Goal: Task Accomplishment & Management: Manage account settings

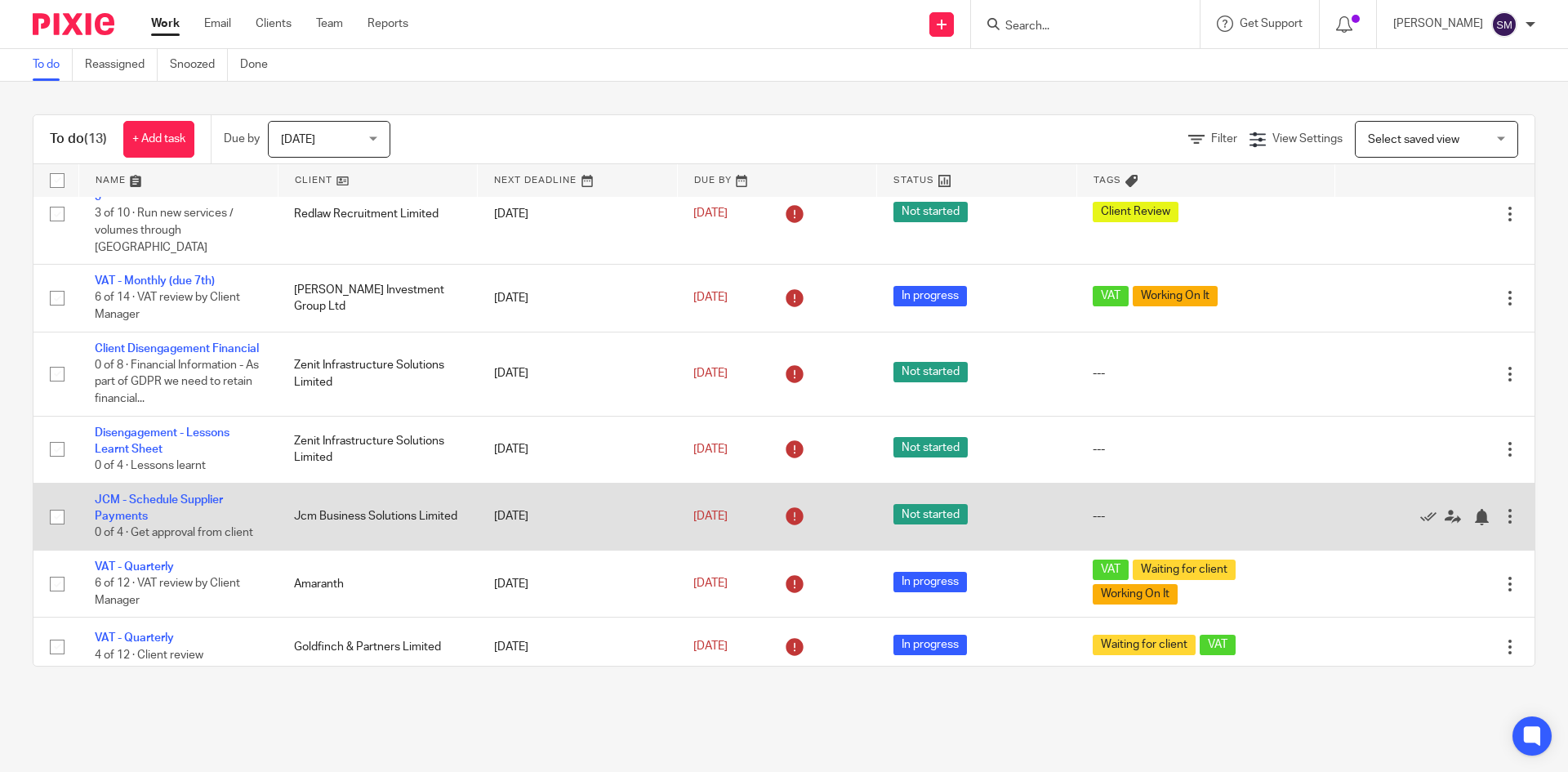
scroll to position [446, 0]
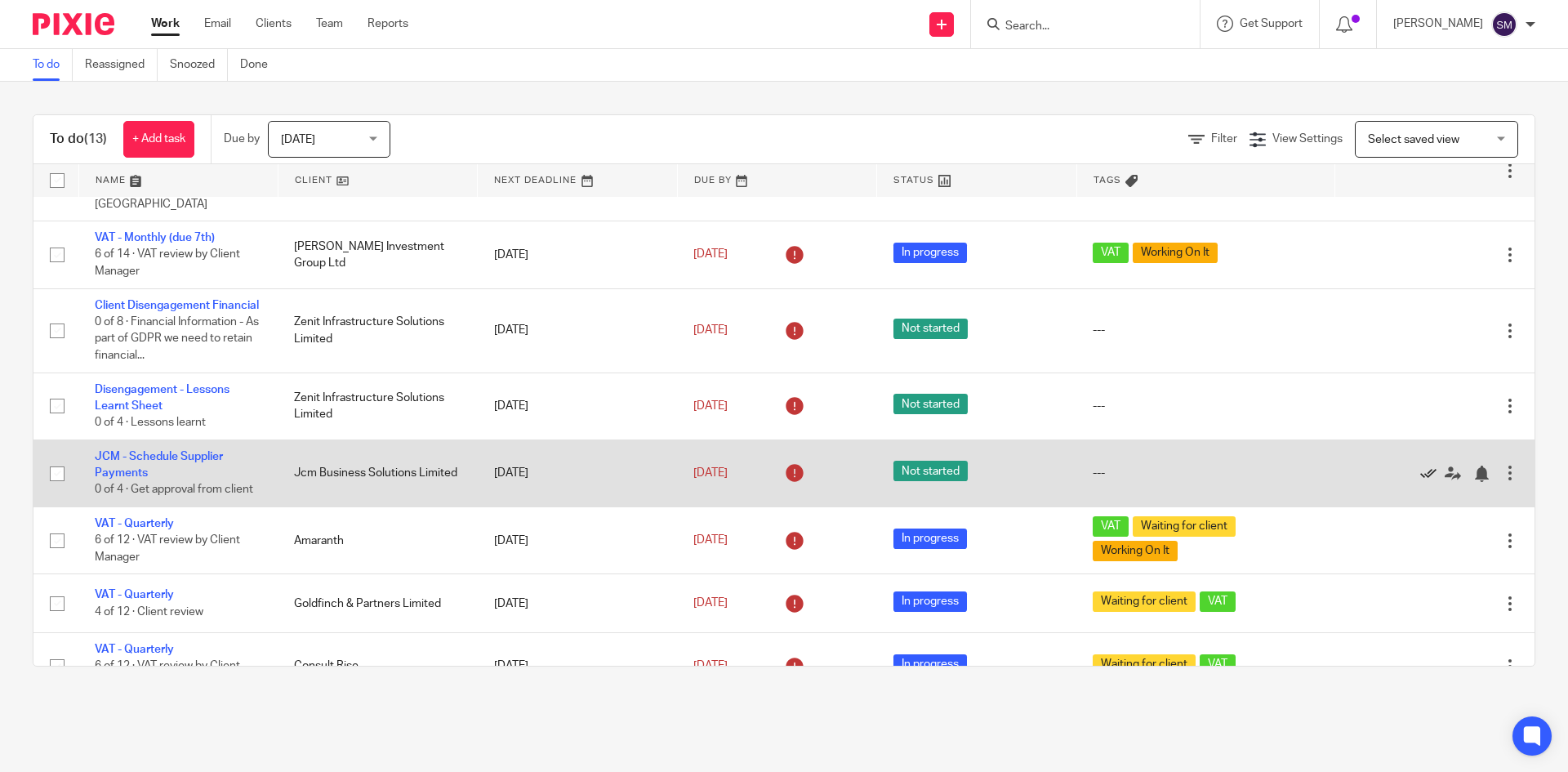
click at [1420, 466] on icon at bounding box center [1427, 473] width 16 height 16
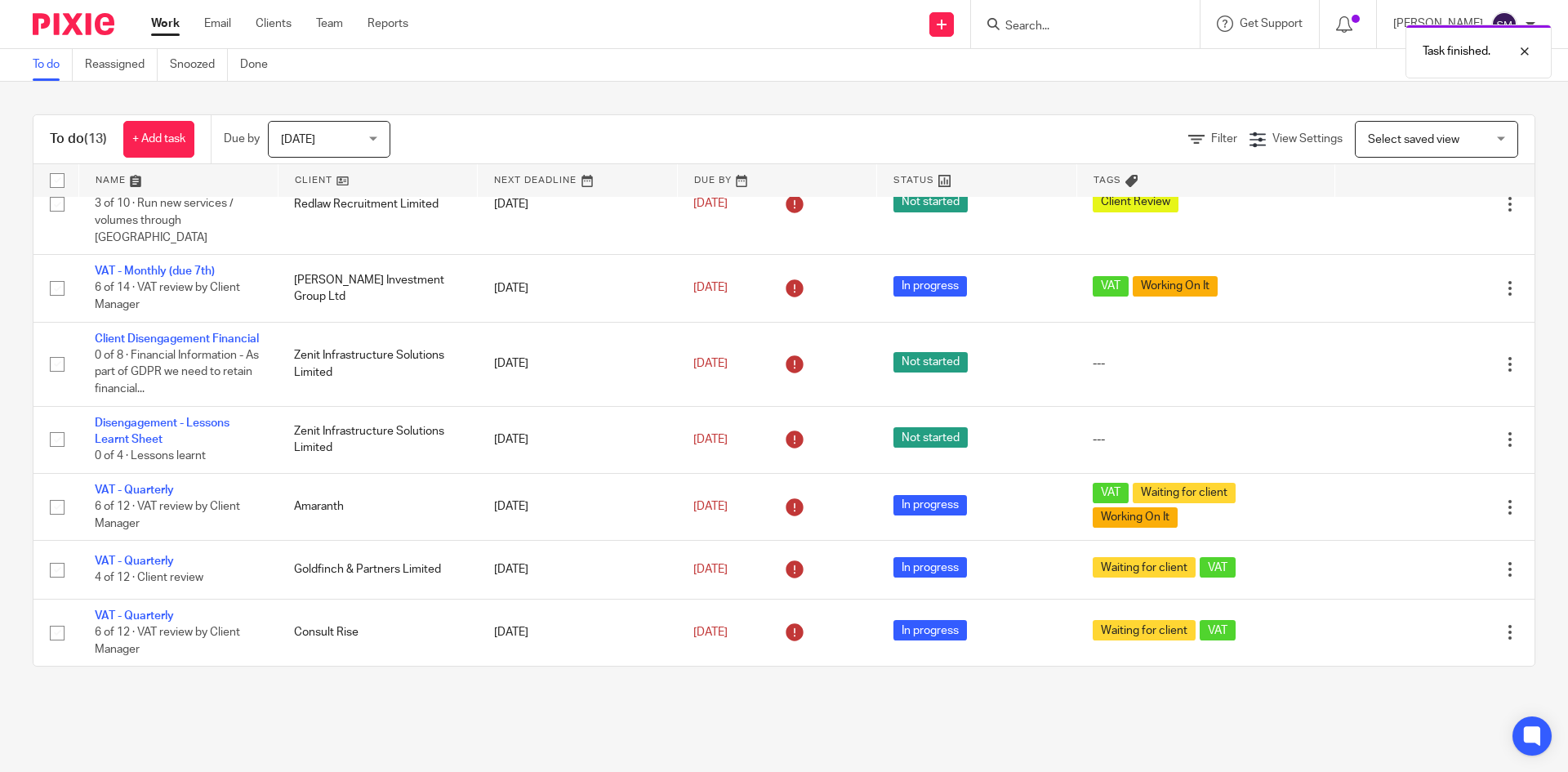
scroll to position [380, 0]
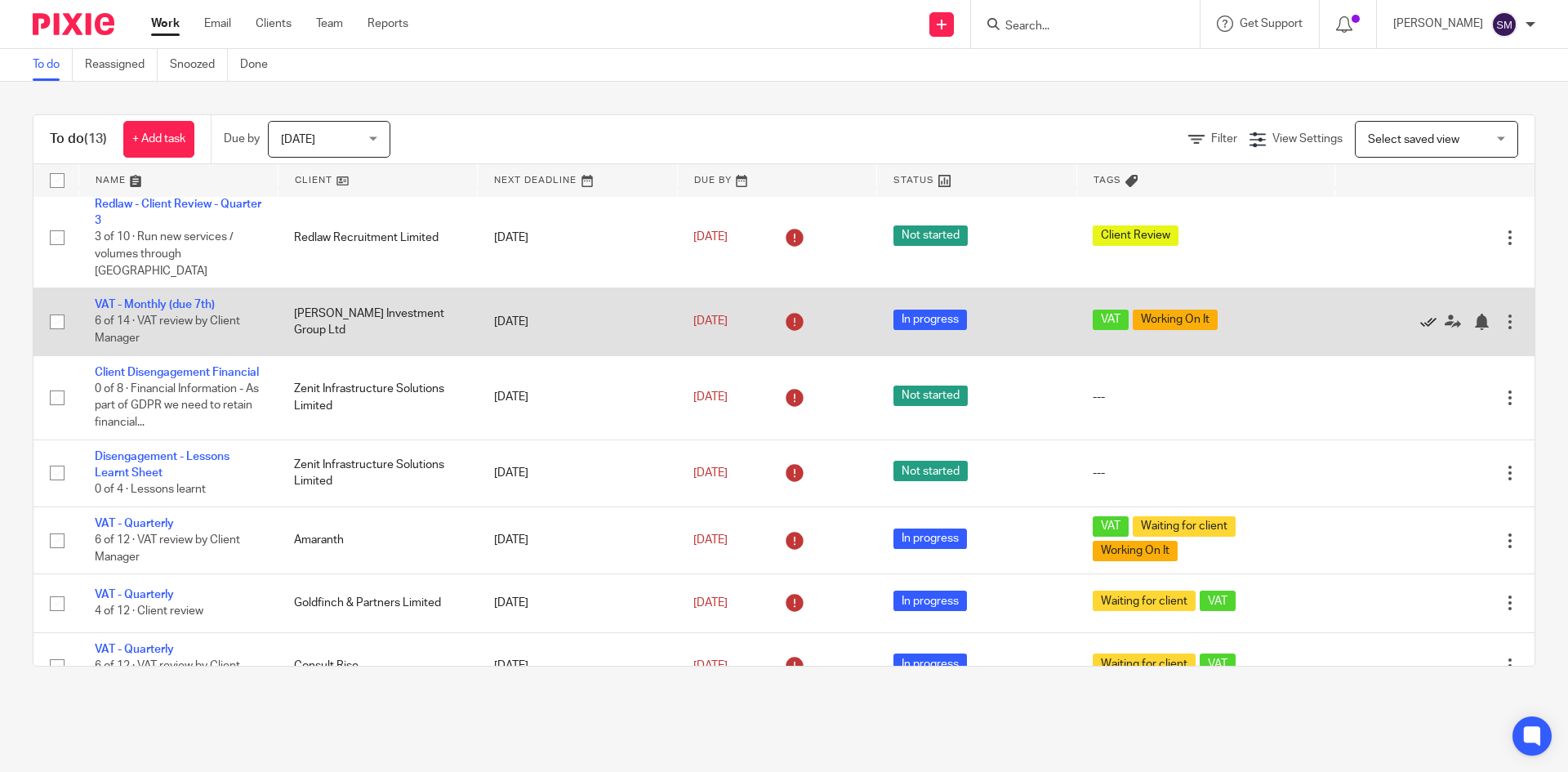
click at [1420, 314] on icon at bounding box center [1427, 321] width 16 height 16
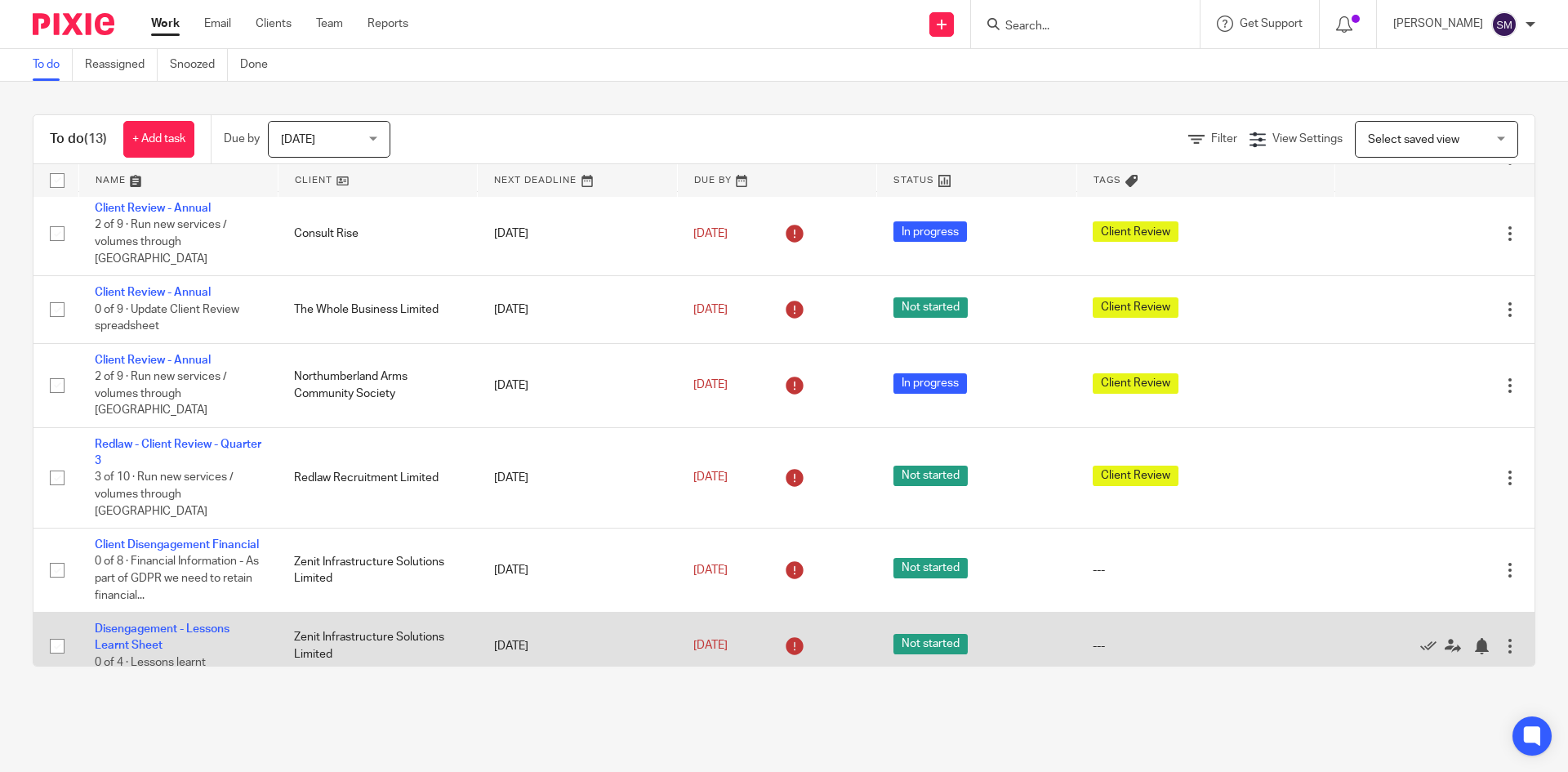
scroll to position [312, 0]
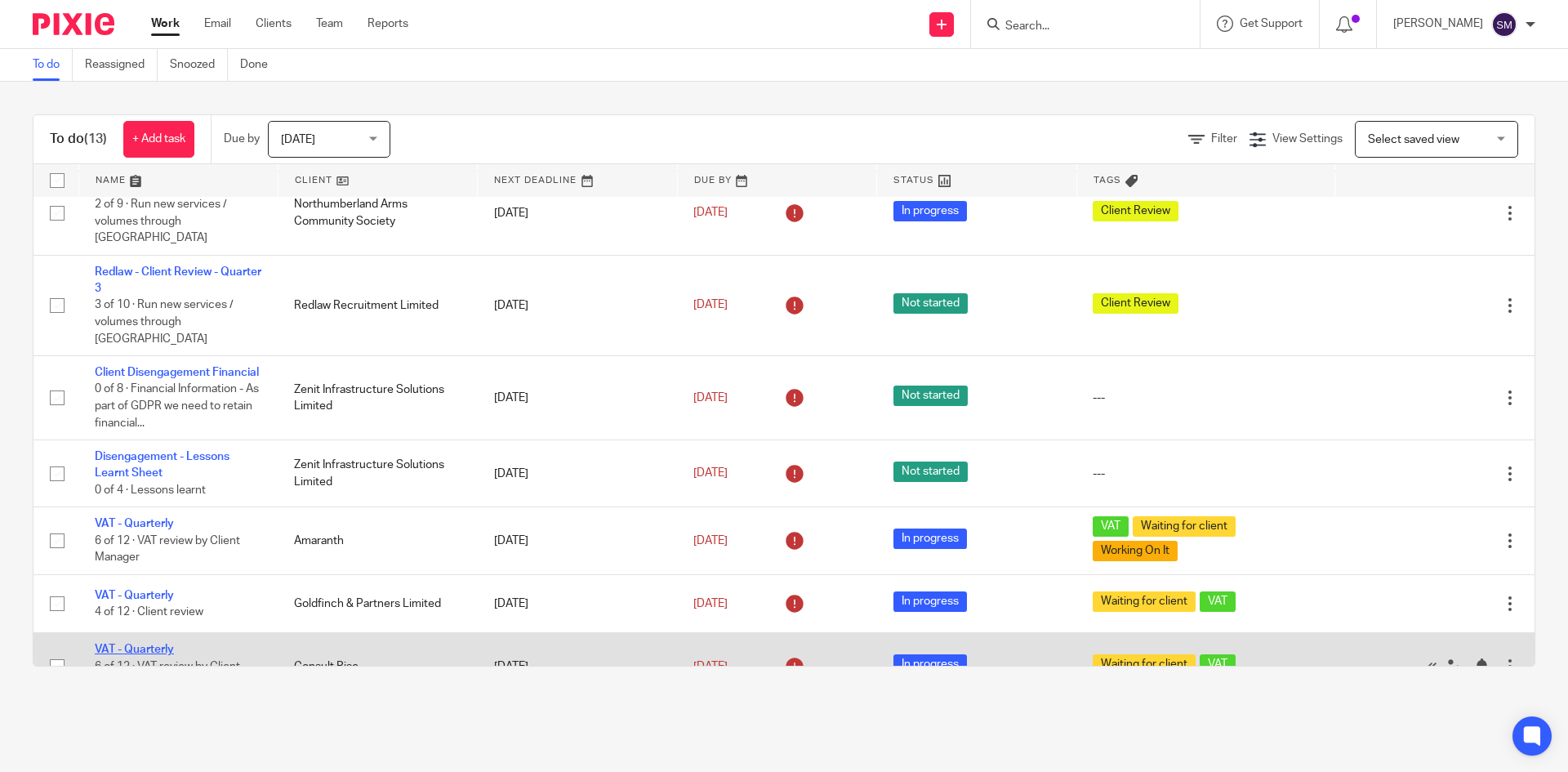
drag, startPoint x: 150, startPoint y: 608, endPoint x: 127, endPoint y: 613, distance: 23.5
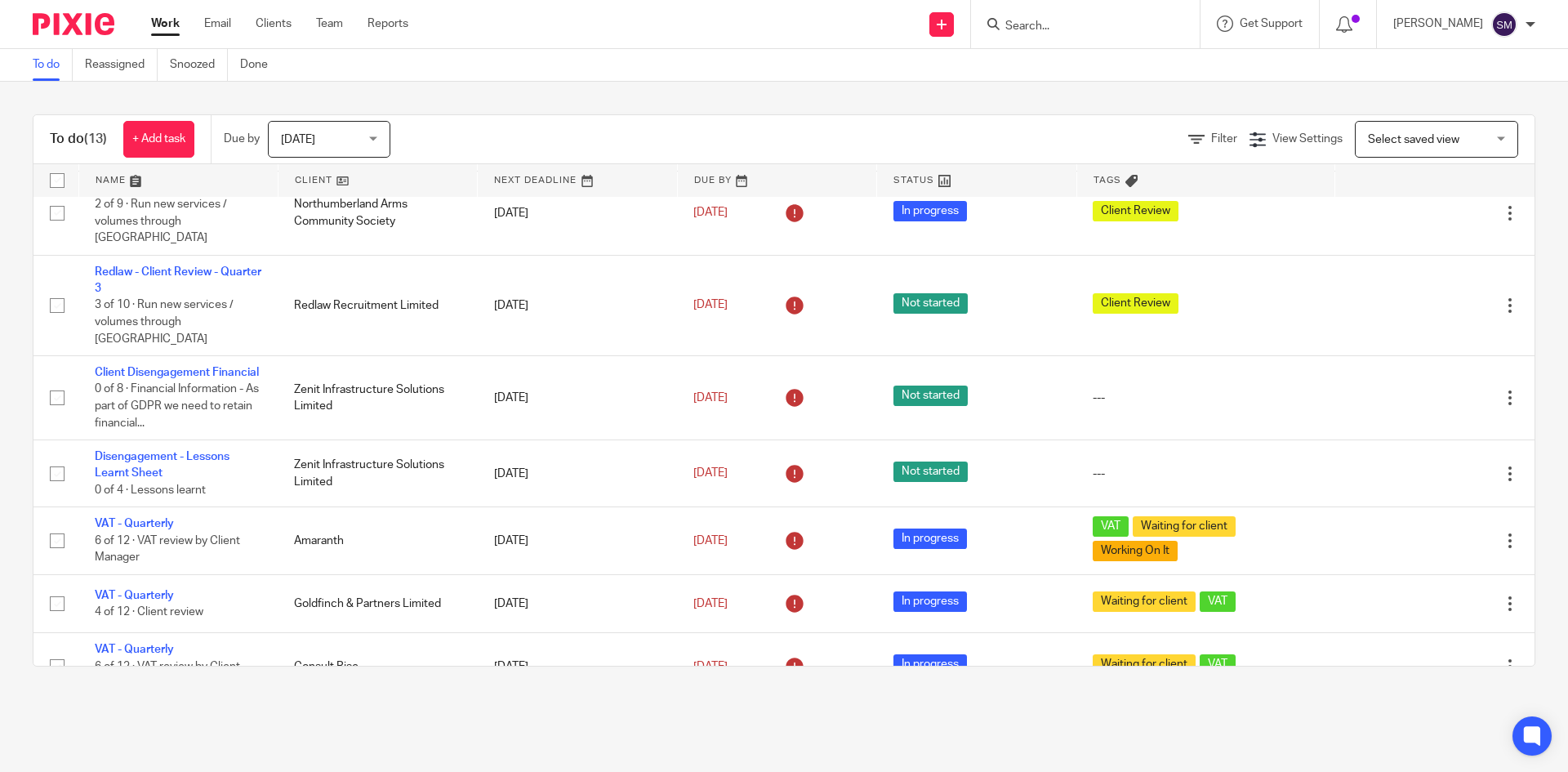
click at [1101, 28] on input "Search" at bounding box center [1076, 27] width 147 height 15
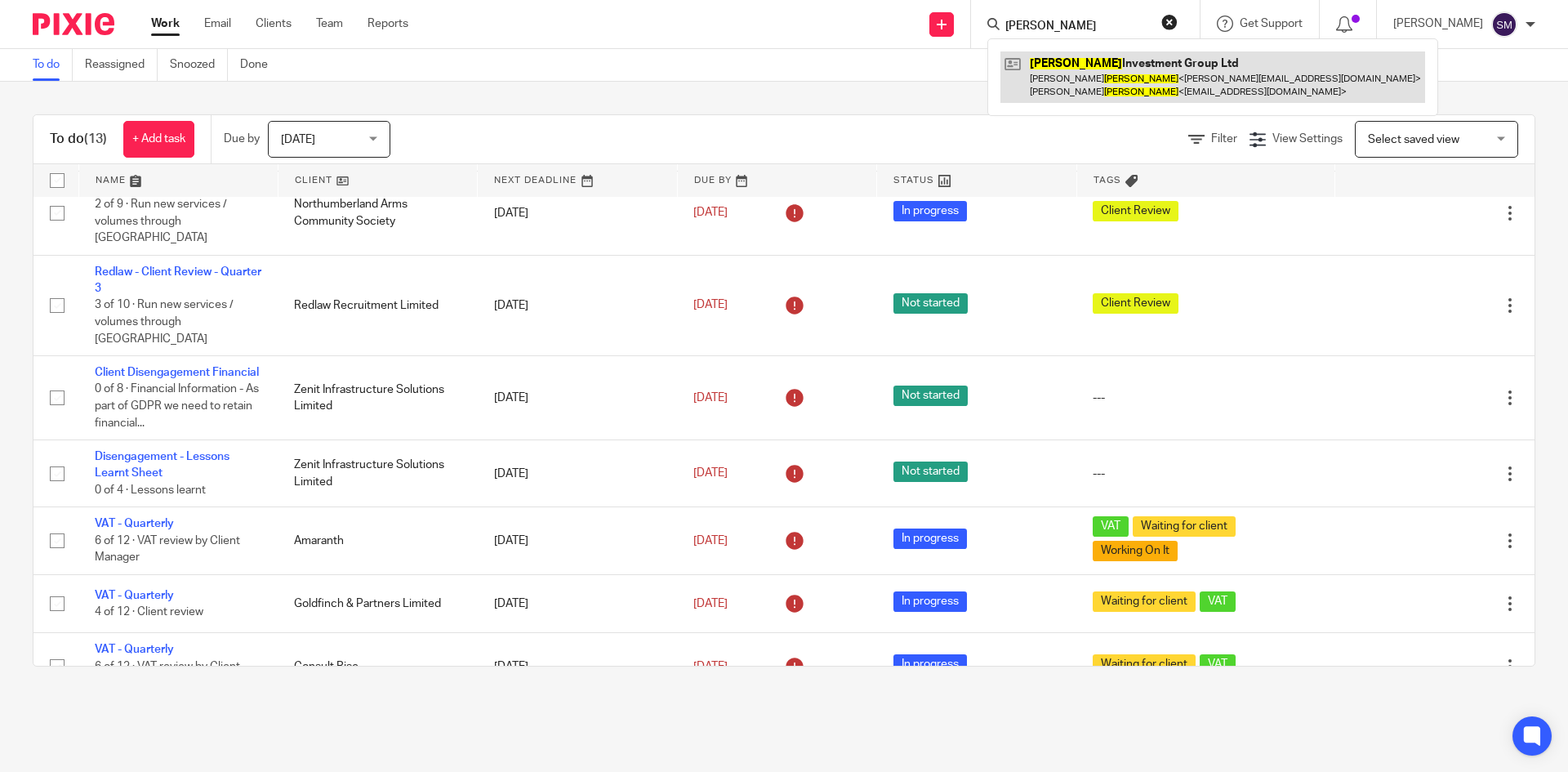
type input "shamot"
click at [1141, 81] on link at bounding box center [1212, 76] width 425 height 50
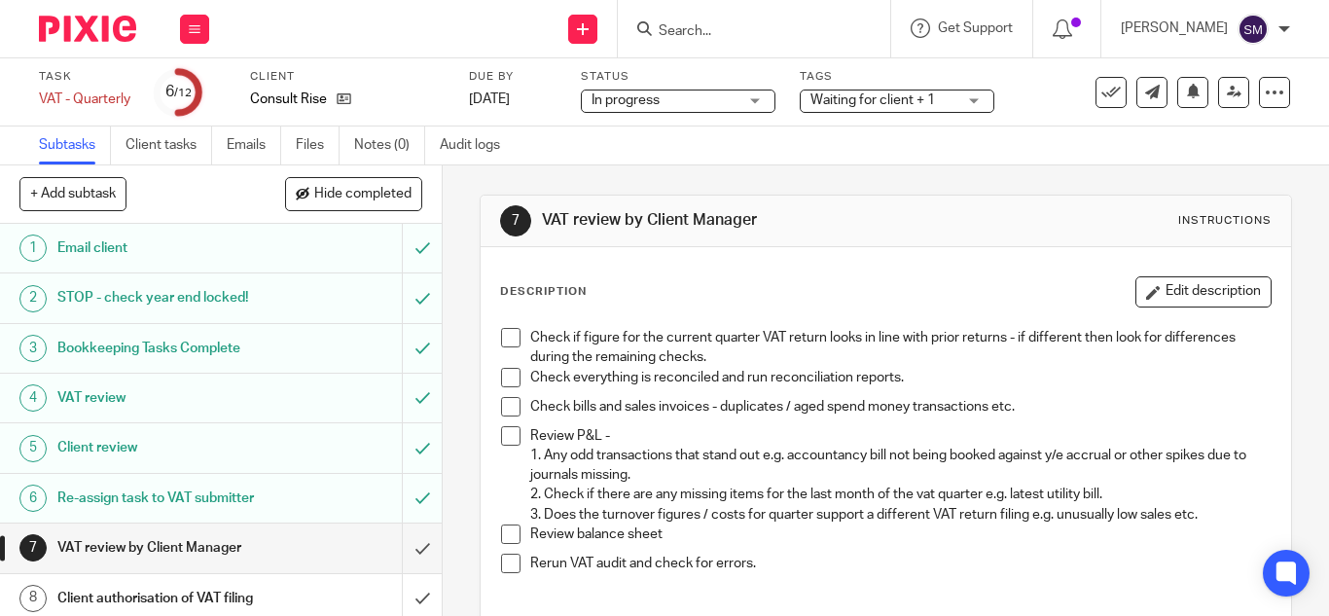
click at [504, 336] on span at bounding box center [510, 337] width 19 height 19
click at [501, 375] on span at bounding box center [510, 377] width 19 height 19
click at [503, 401] on span at bounding box center [510, 406] width 19 height 19
click at [501, 437] on span at bounding box center [510, 435] width 19 height 19
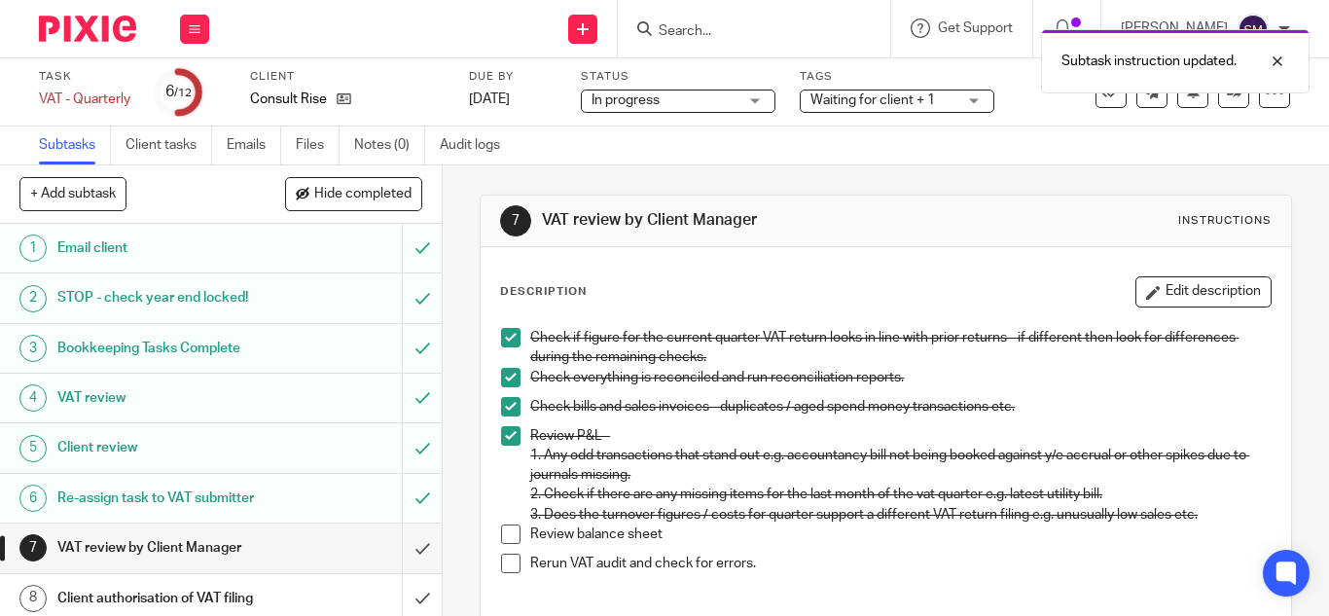
click at [509, 528] on span at bounding box center [510, 534] width 19 height 19
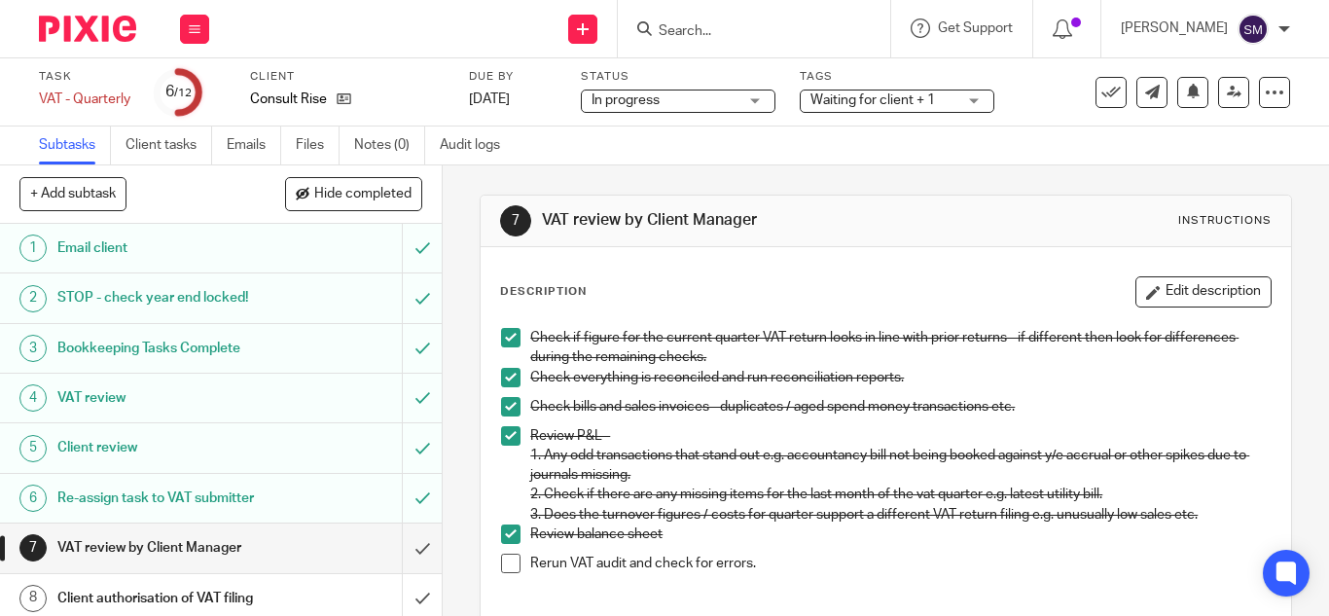
drag, startPoint x: 508, startPoint y: 565, endPoint x: 99, endPoint y: 531, distance: 410.2
click at [509, 563] on span at bounding box center [510, 563] width 19 height 19
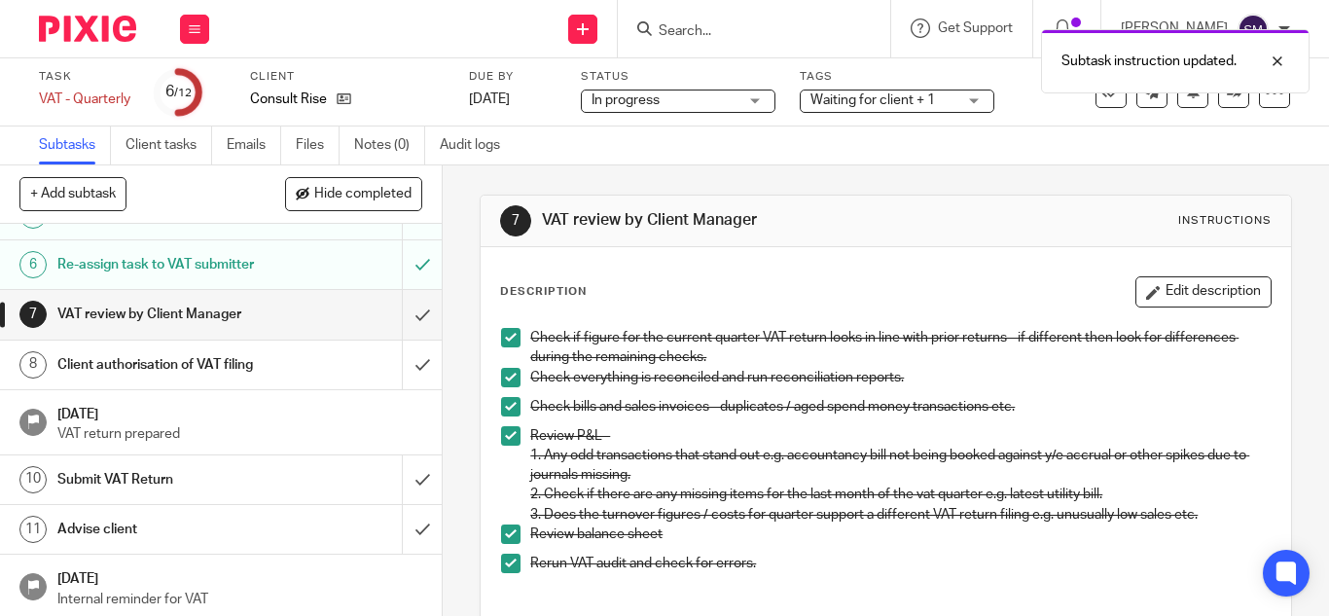
scroll to position [237, 0]
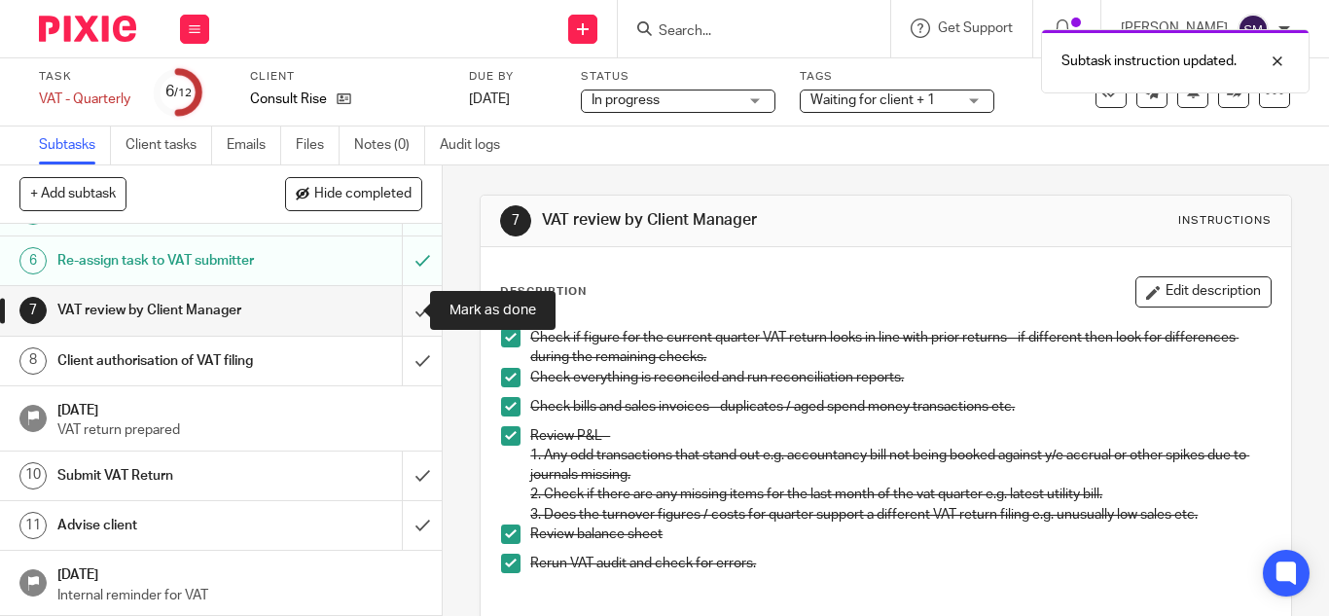
click at [397, 306] on input "submit" at bounding box center [221, 310] width 442 height 49
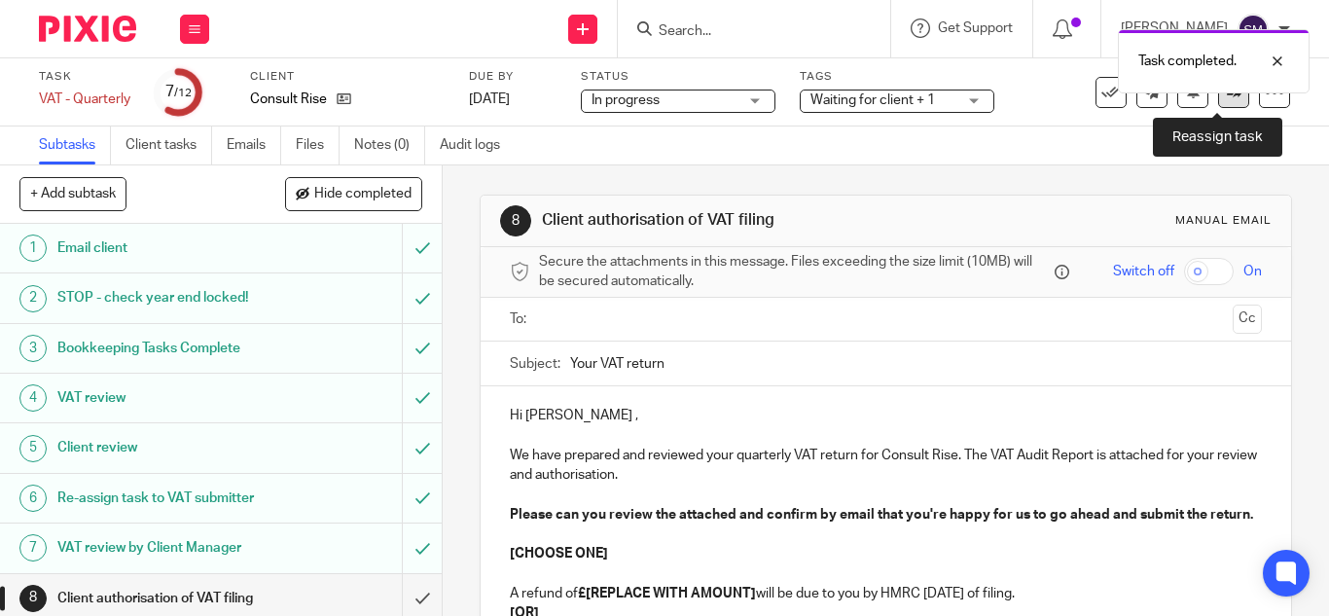
click at [1218, 97] on link at bounding box center [1233, 92] width 31 height 31
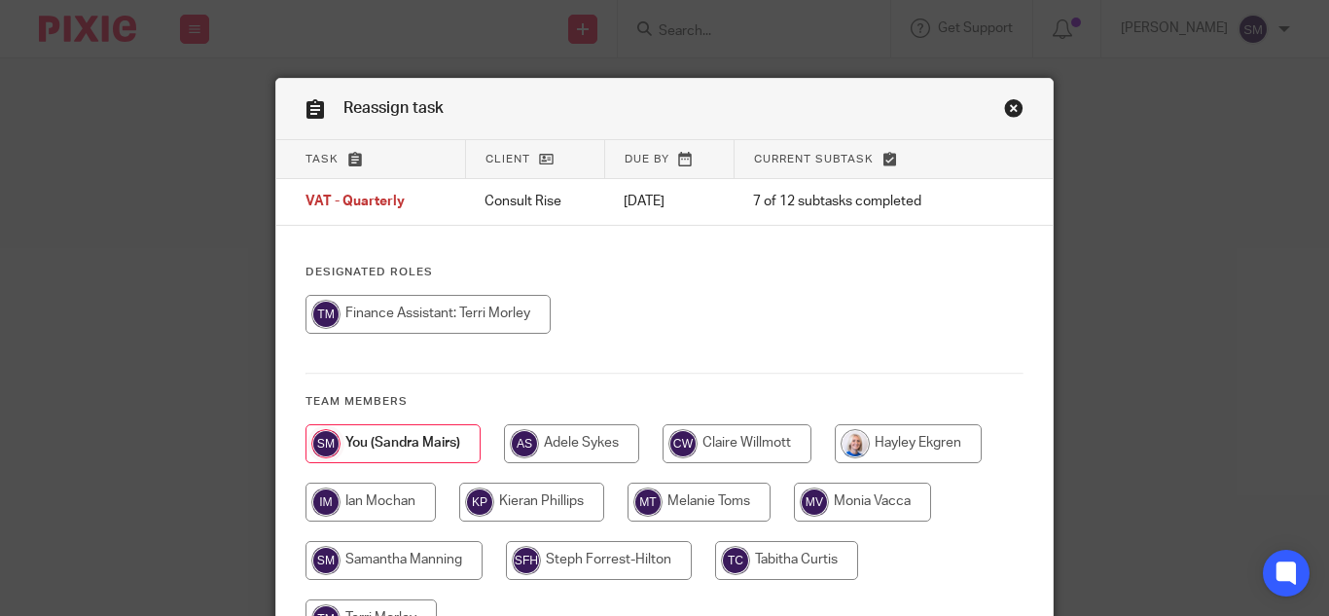
click at [395, 310] on input "radio" at bounding box center [428, 314] width 245 height 39
radio input "true"
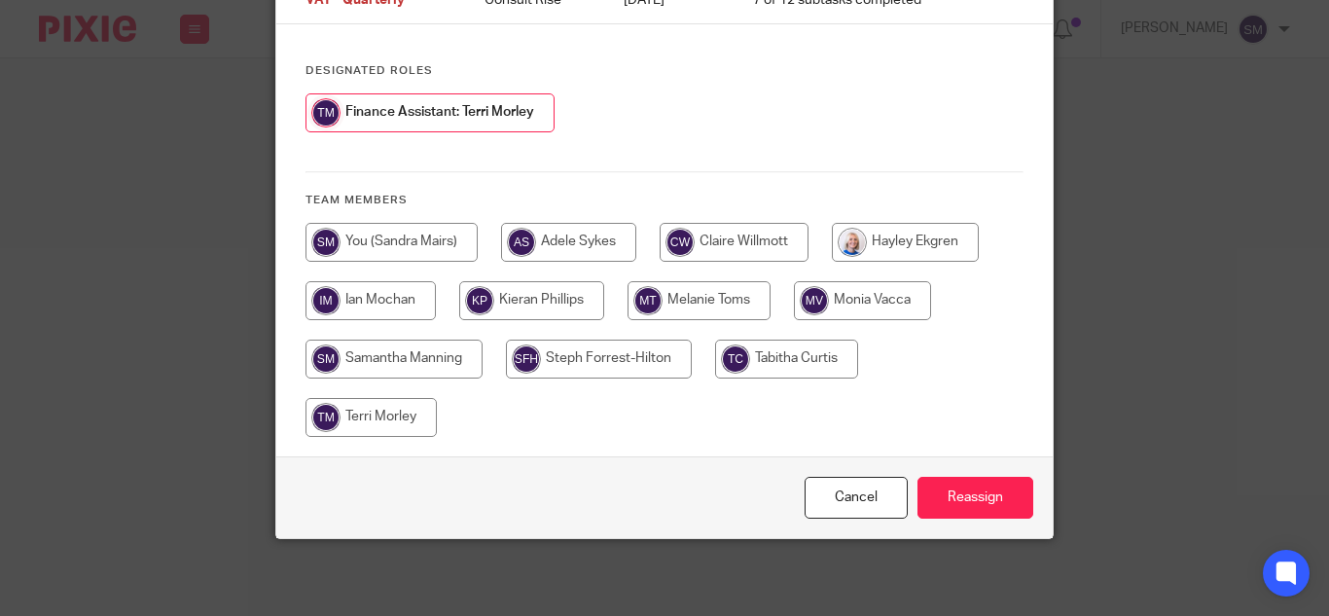
scroll to position [202, 0]
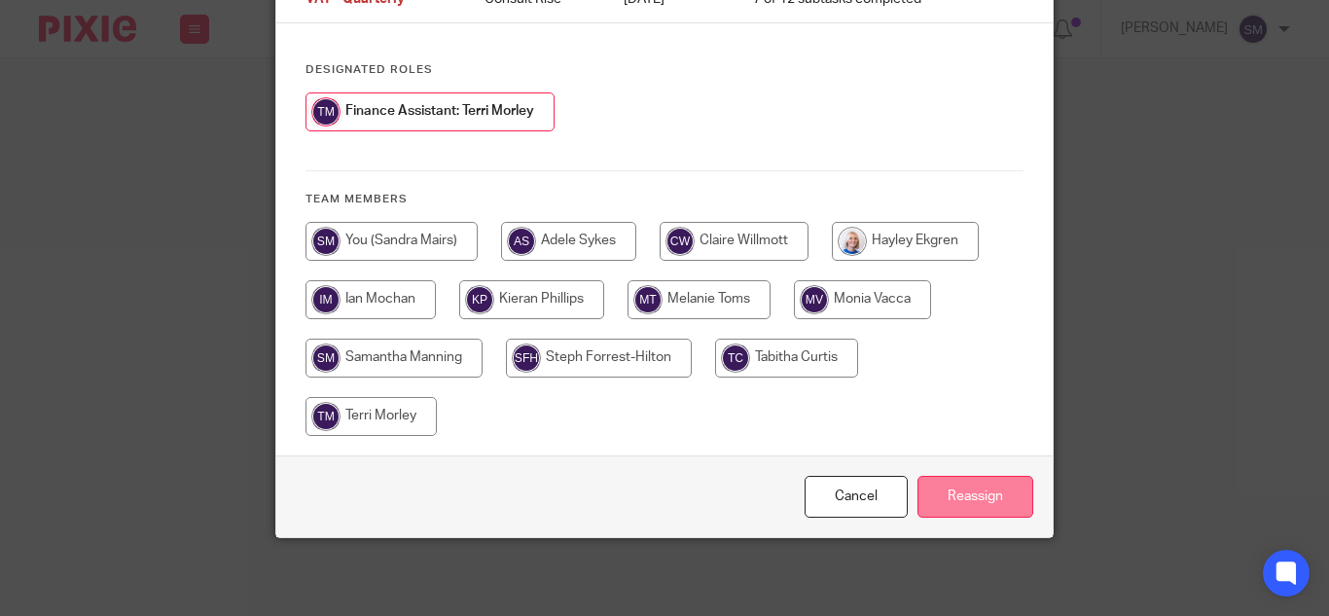
click at [957, 497] on input "Reassign" at bounding box center [976, 497] width 116 height 42
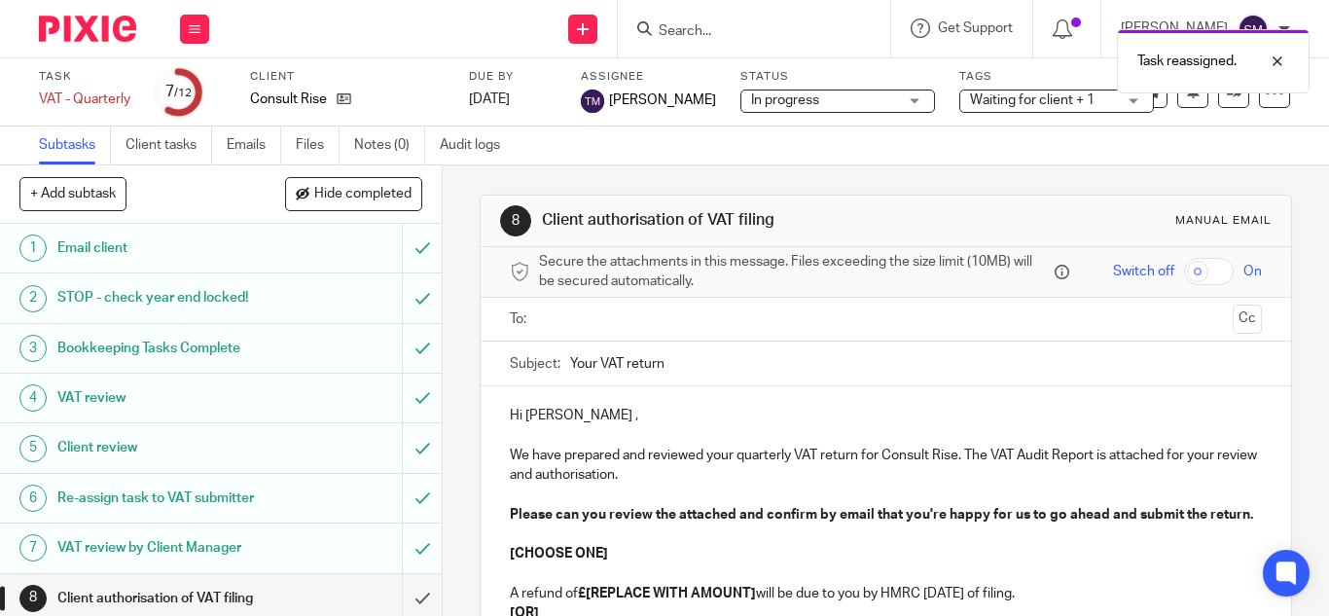
click at [732, 25] on div "Task reassigned." at bounding box center [987, 56] width 645 height 74
click at [703, 37] on div "Task reassigned." at bounding box center [987, 56] width 645 height 74
click at [697, 28] on div "Task reassigned." at bounding box center [987, 56] width 645 height 74
click at [757, 30] on div "Task reassigned." at bounding box center [987, 56] width 645 height 74
click at [681, 32] on div at bounding box center [750, 29] width 227 height 24
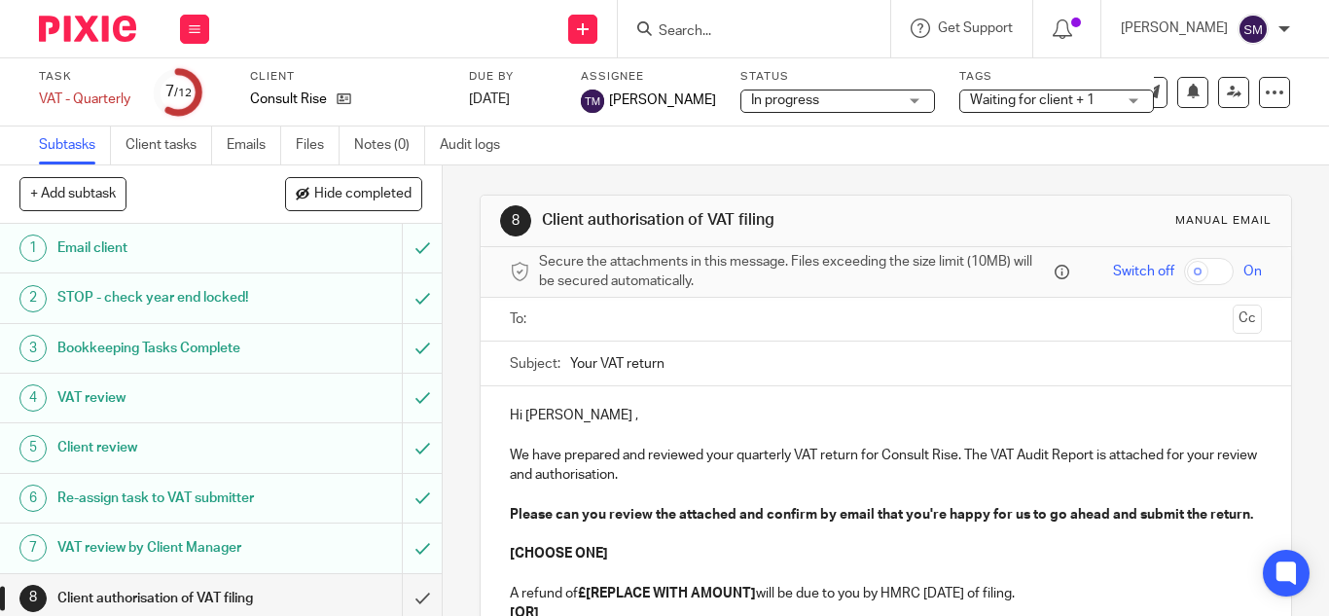
click at [659, 30] on div at bounding box center [754, 28] width 272 height 57
click at [832, 25] on input "Search" at bounding box center [744, 32] width 175 height 18
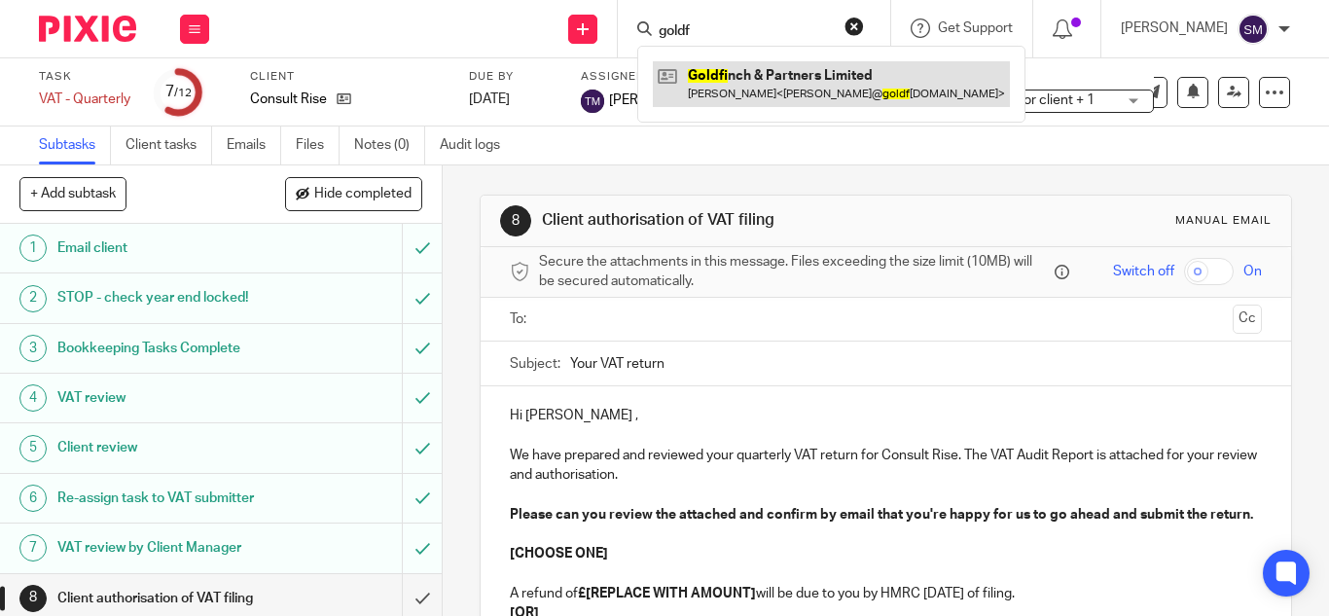
type input "goldf"
click at [766, 77] on link at bounding box center [831, 83] width 357 height 45
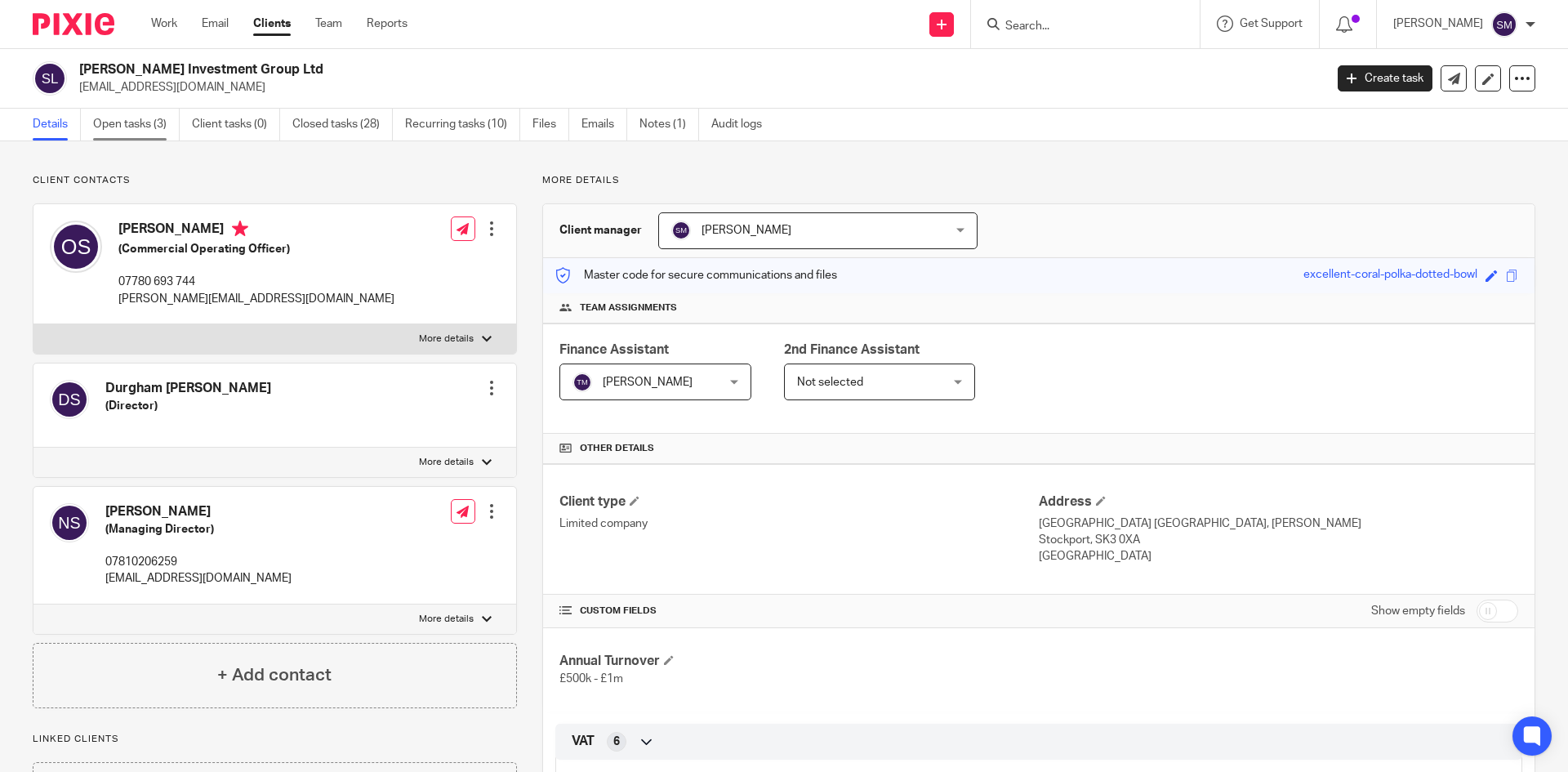
click at [112, 121] on link "Open tasks (3)" at bounding box center [136, 124] width 86 height 32
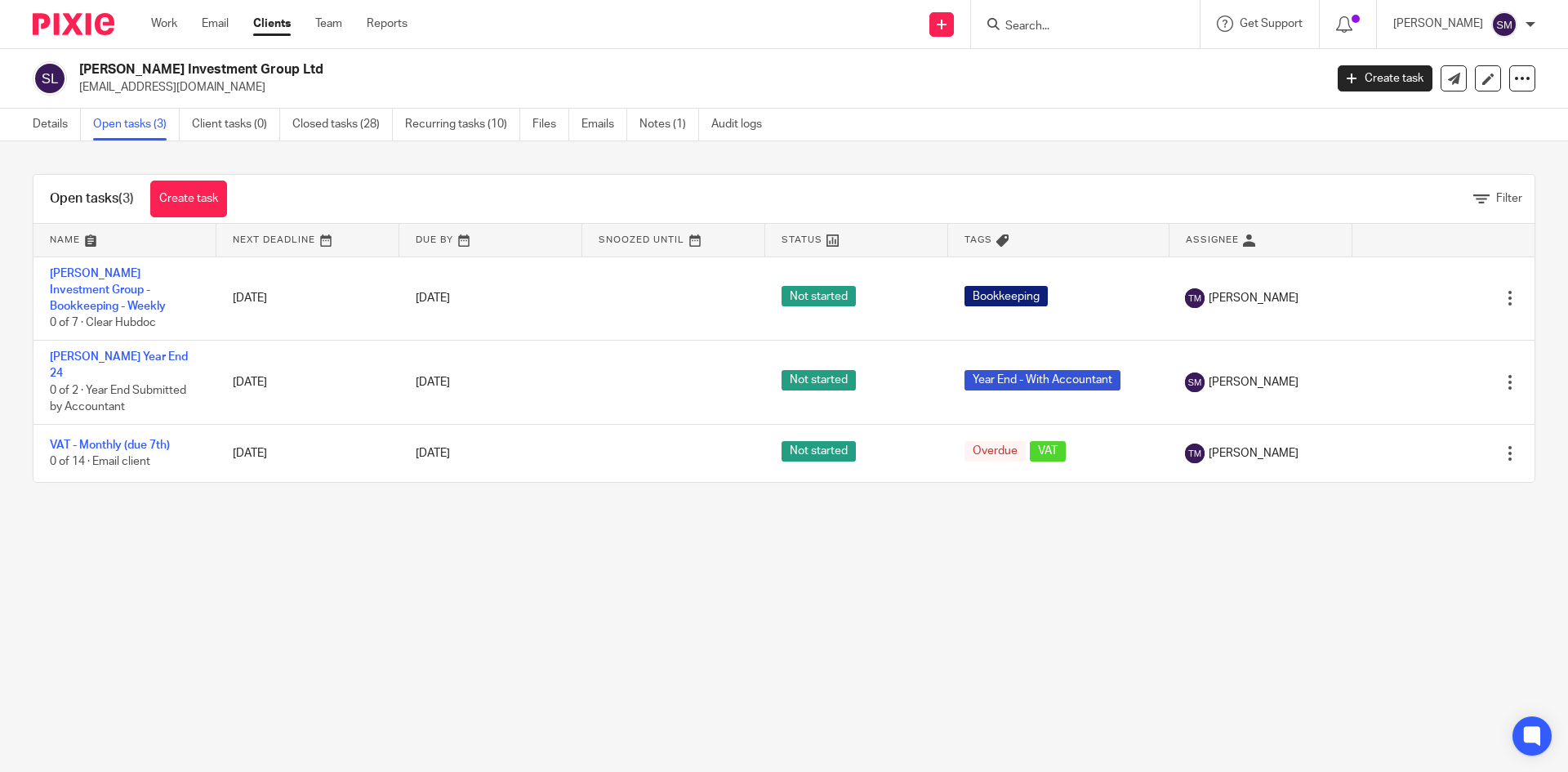
drag, startPoint x: 289, startPoint y: 613, endPoint x: 289, endPoint y: 602, distance: 11.0
click at [289, 613] on main "[PERSON_NAME] Investment Group Ltd [EMAIL_ADDRESS][DOMAIN_NAME] Create task Upd…" at bounding box center [784, 386] width 1568 height 772
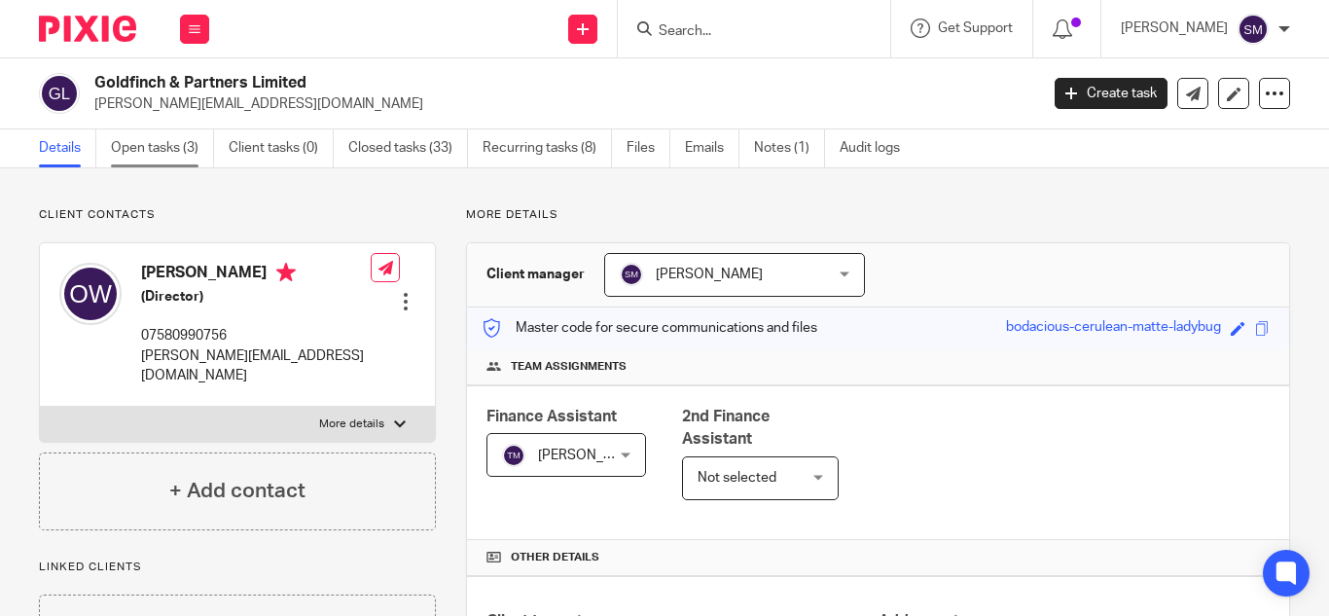
click at [190, 146] on link "Open tasks (3)" at bounding box center [162, 148] width 103 height 38
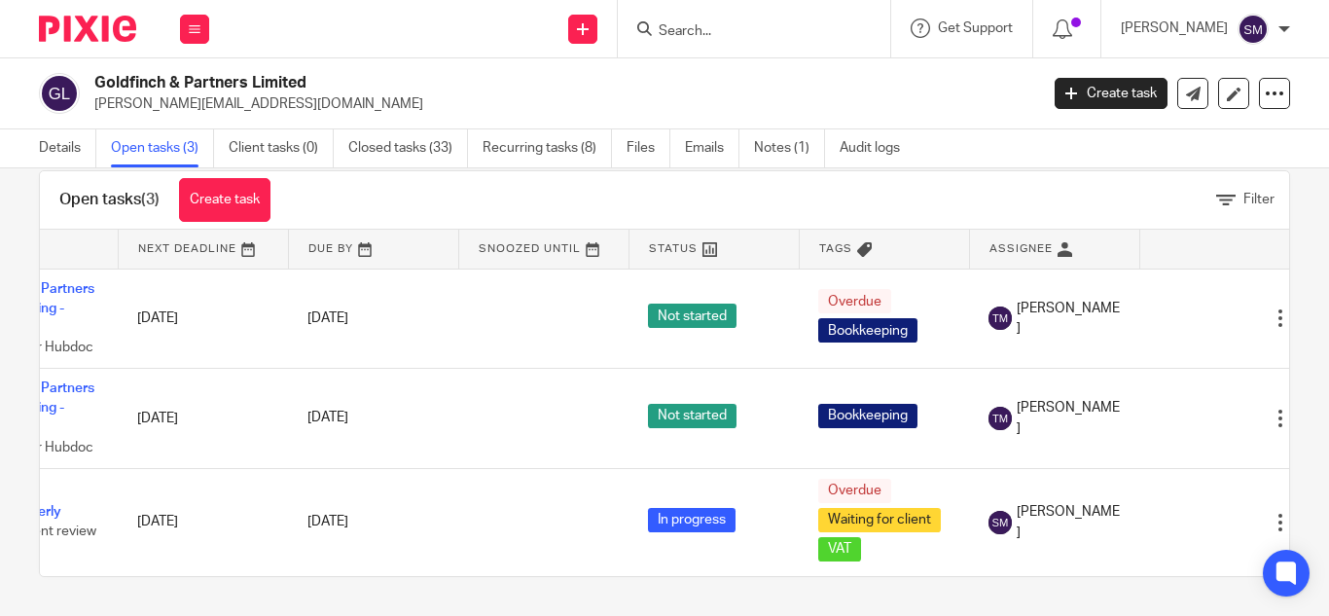
scroll to position [0, 146]
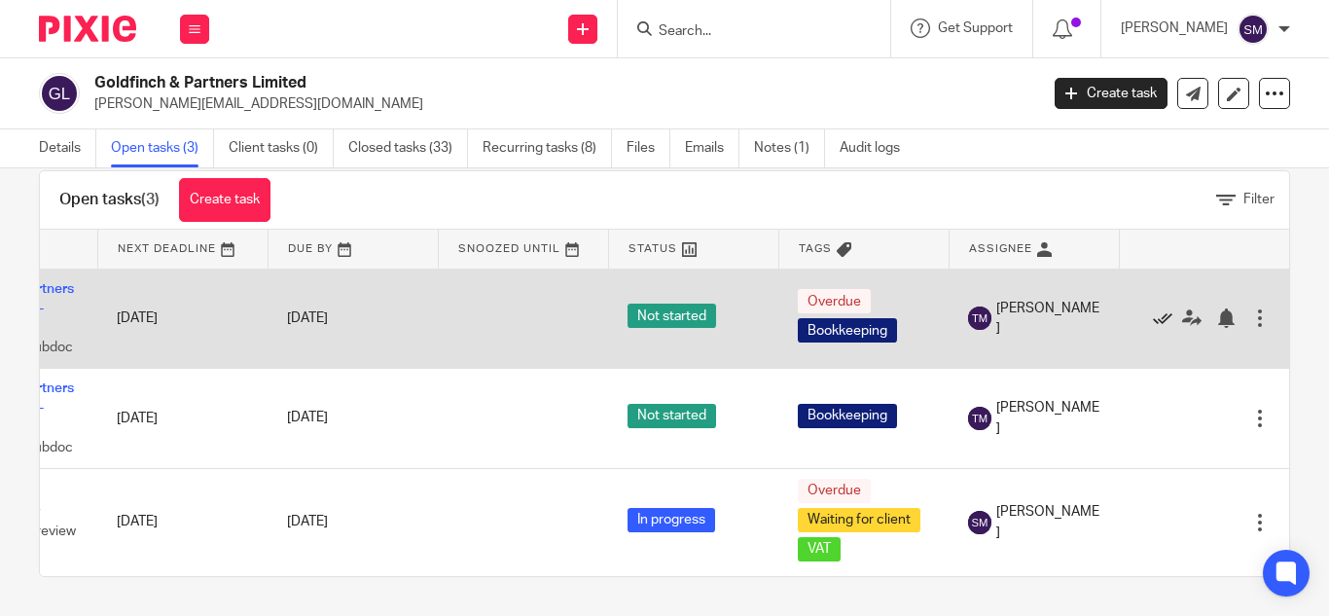
click at [1153, 309] on icon at bounding box center [1162, 318] width 19 height 19
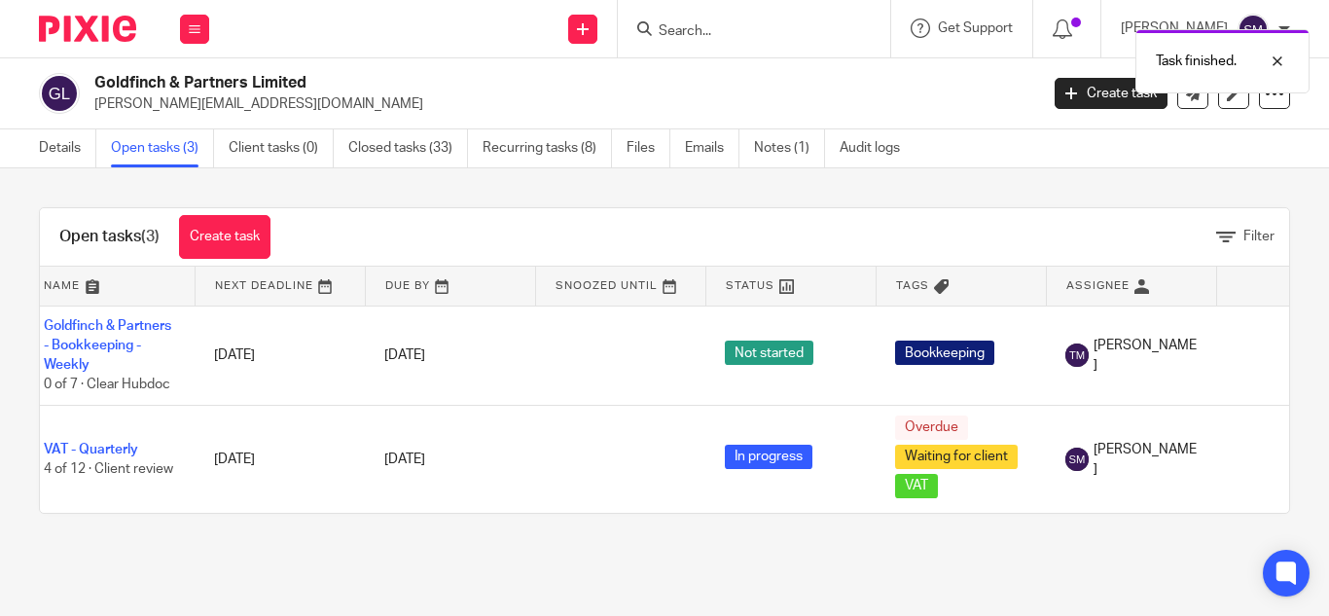
scroll to position [0, 0]
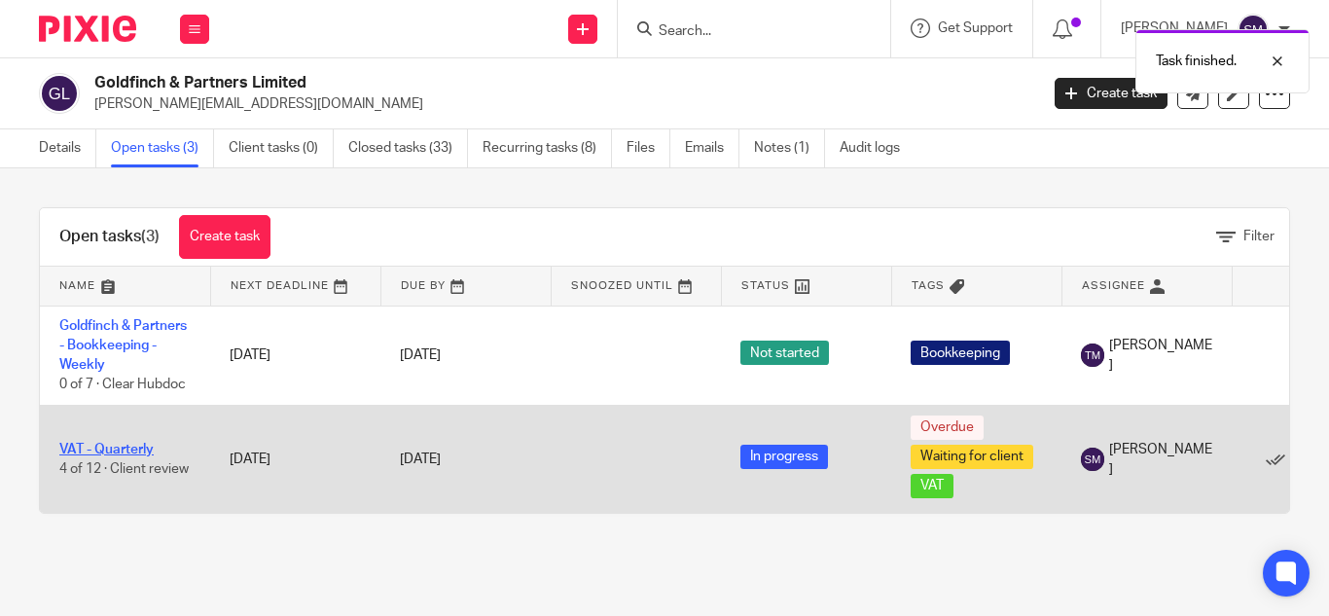
click at [113, 447] on link "VAT - Quarterly" at bounding box center [106, 450] width 94 height 14
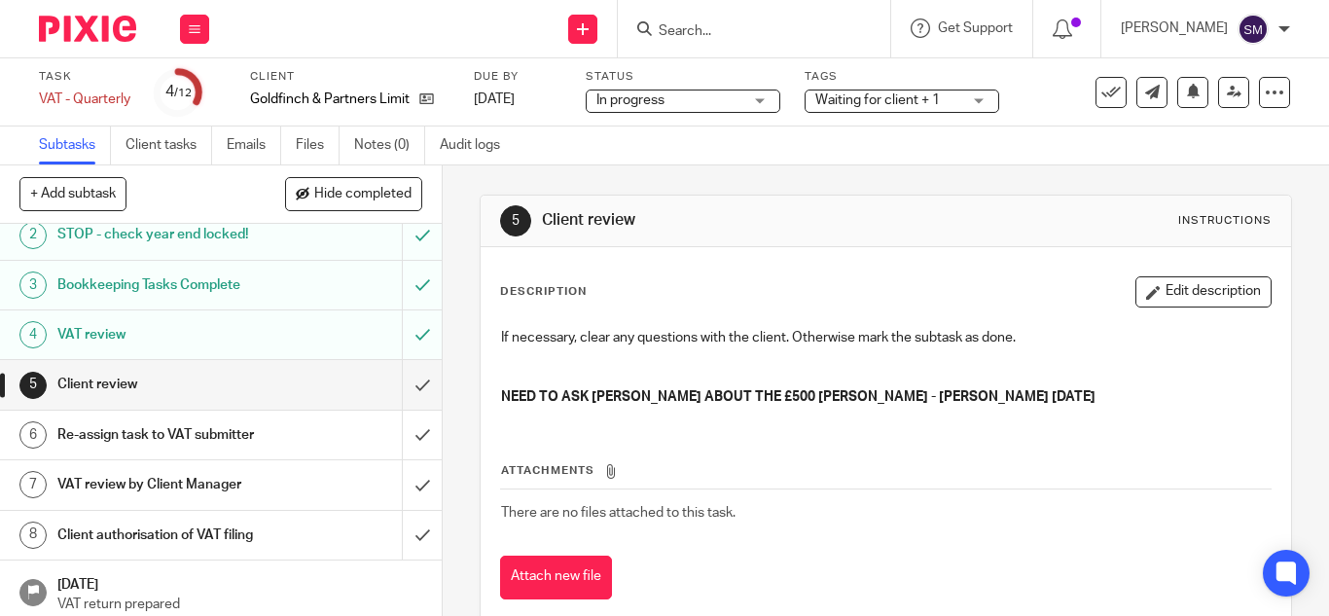
scroll to position [97, 0]
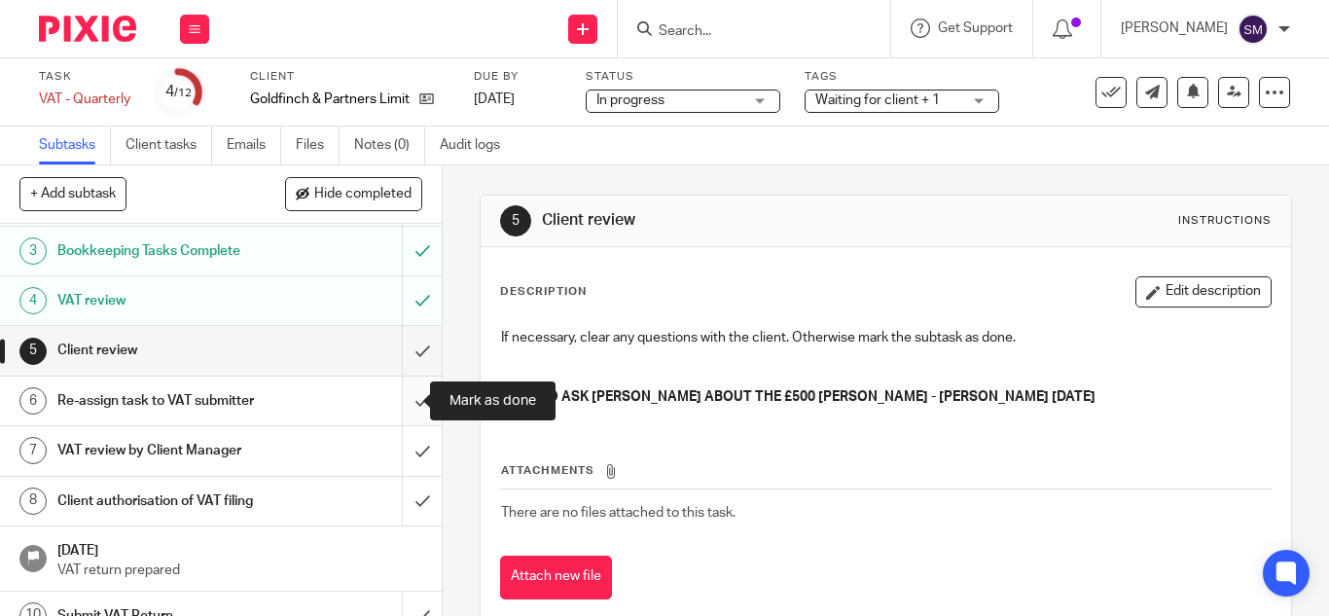
click at [397, 402] on input "submit" at bounding box center [221, 401] width 442 height 49
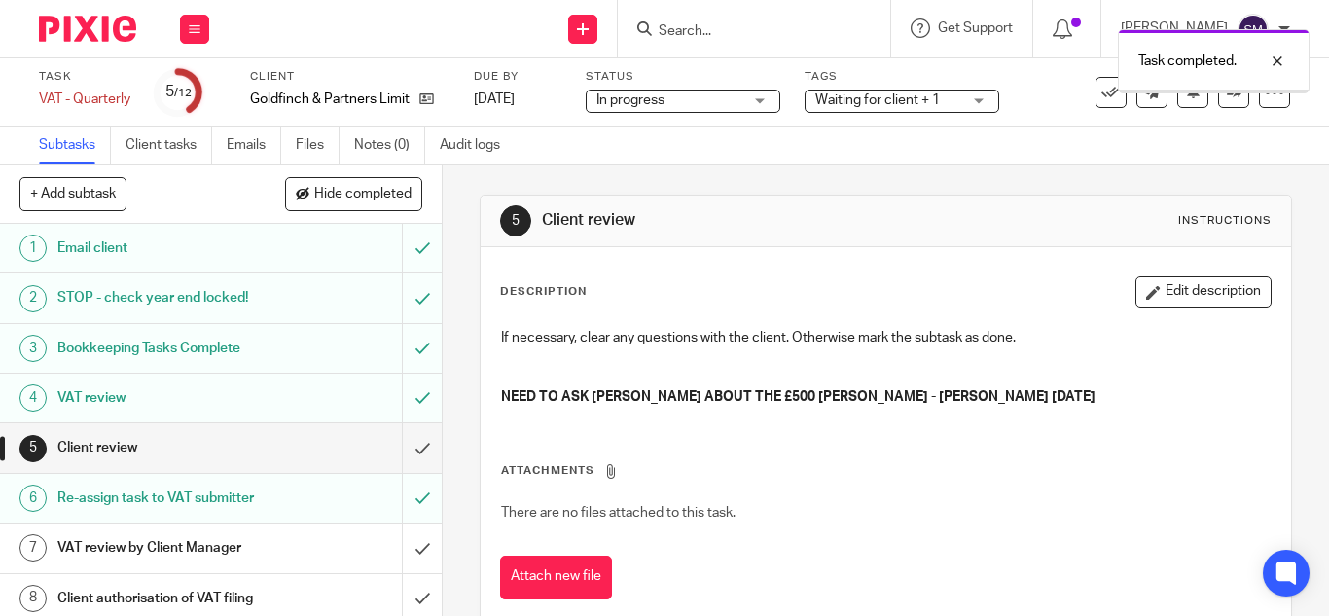
scroll to position [97, 0]
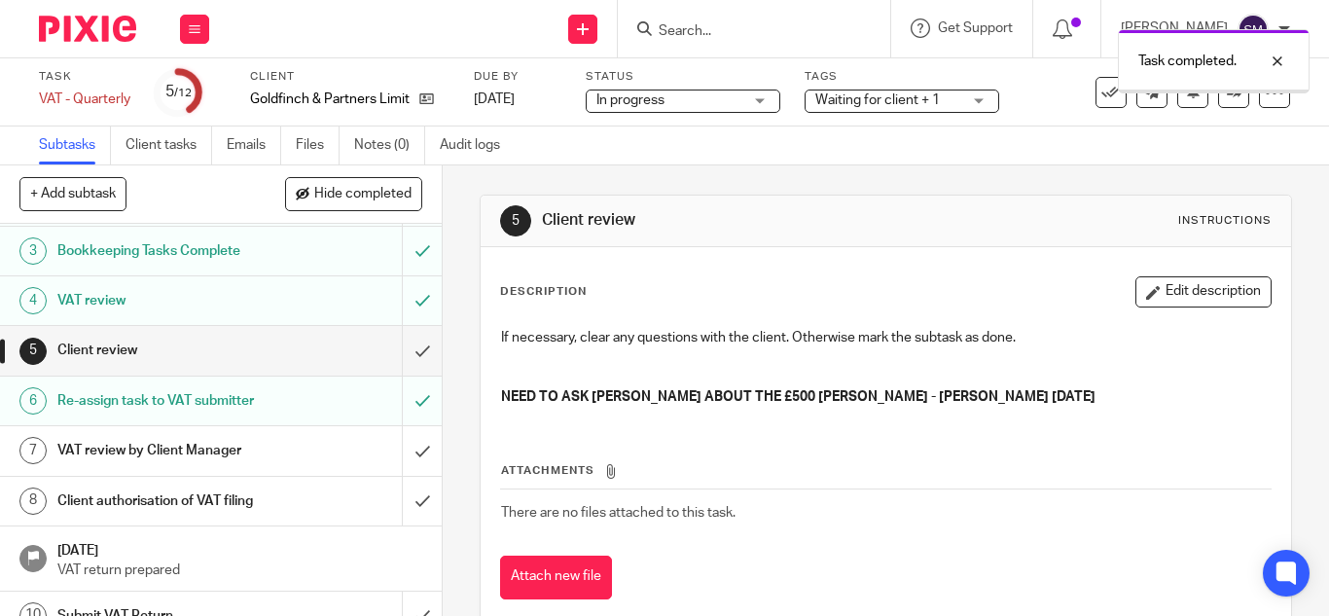
click at [172, 457] on h1 "VAT review by Client Manager" at bounding box center [165, 450] width 217 height 29
